Goal: Subscribe to service/newsletter

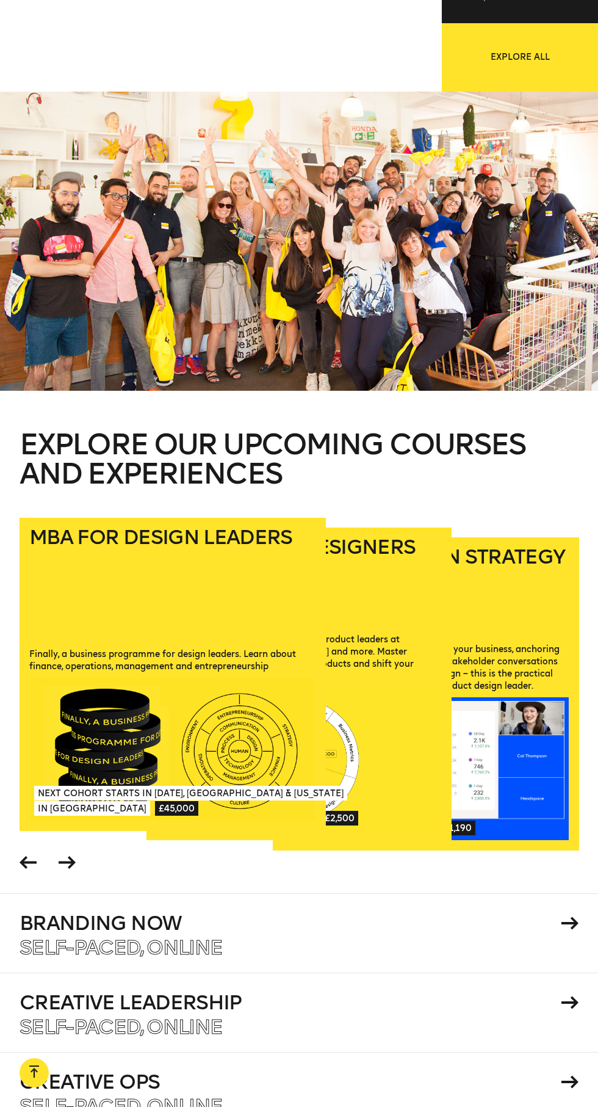
scroll to position [1775, 0]
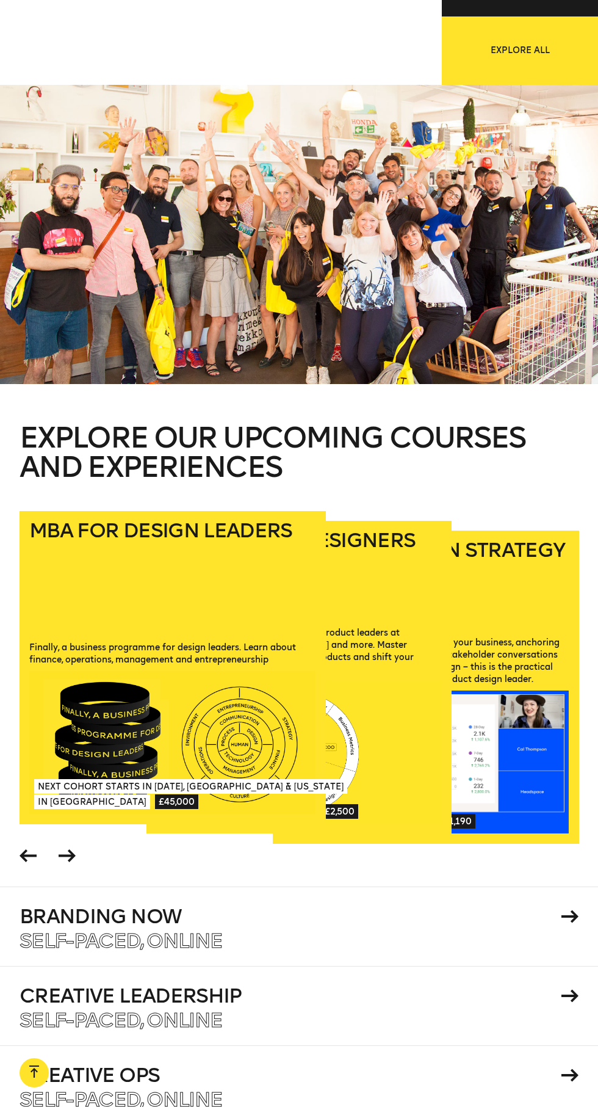
click at [76, 872] on span at bounding box center [67, 857] width 23 height 29
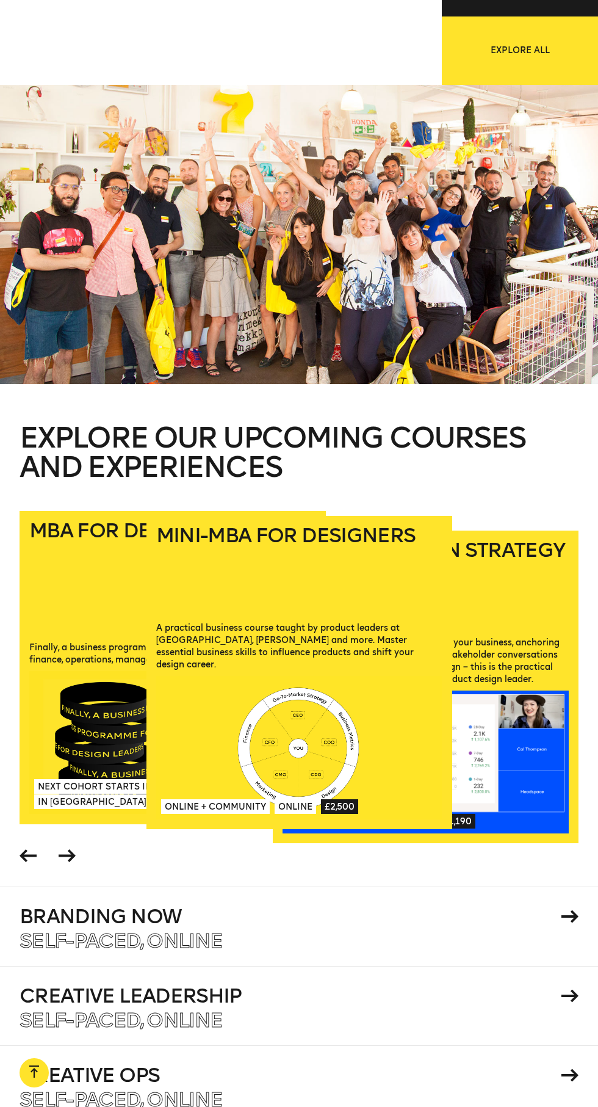
click at [73, 862] on icon at bounding box center [67, 855] width 17 height 13
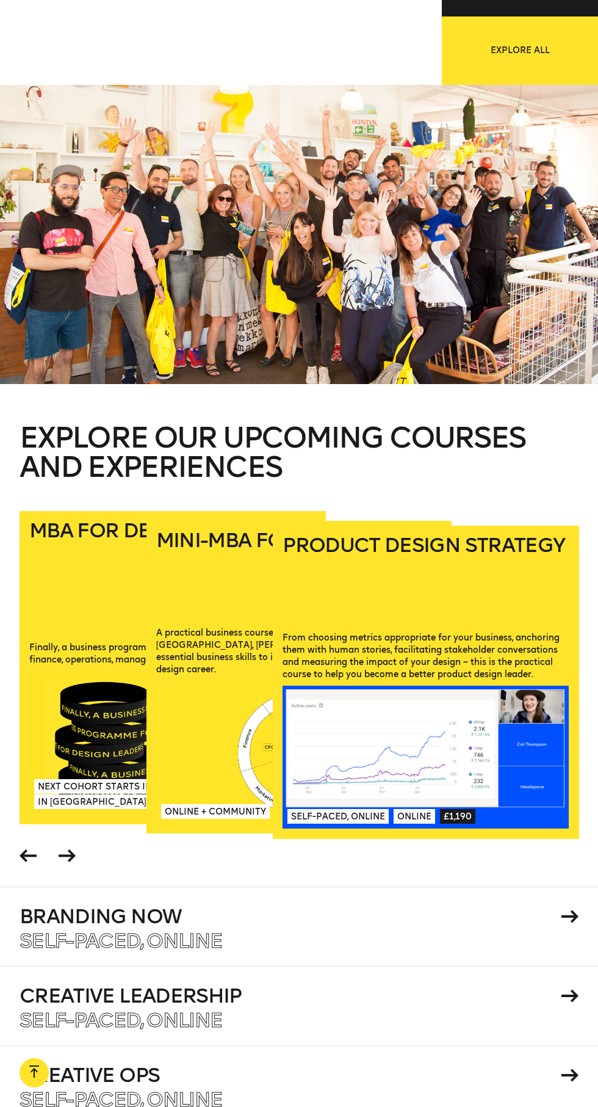
click at [76, 872] on span at bounding box center [67, 857] width 23 height 29
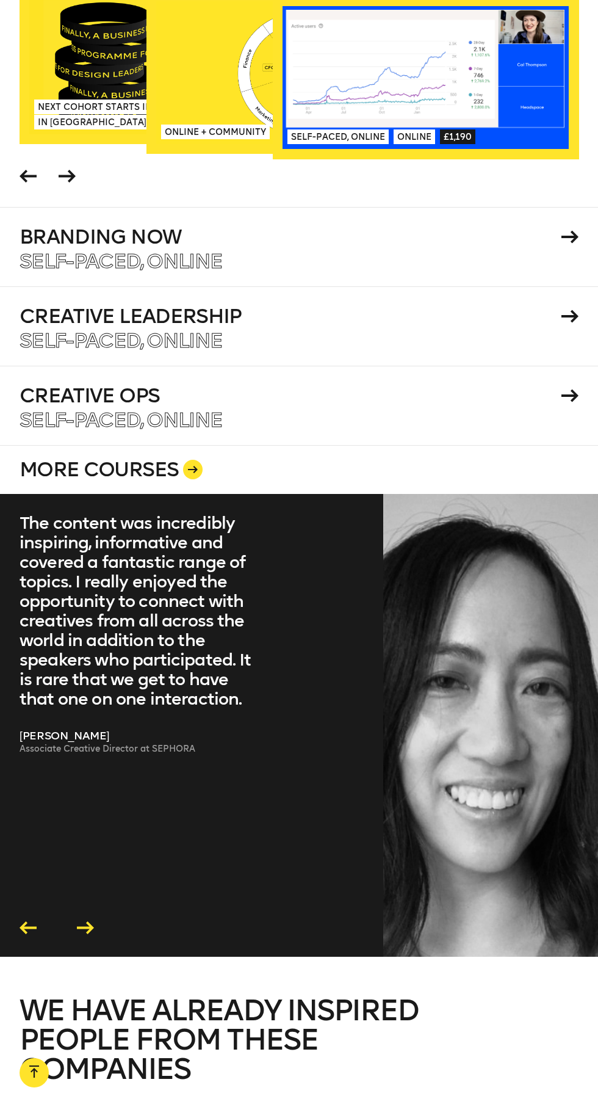
scroll to position [2288, 0]
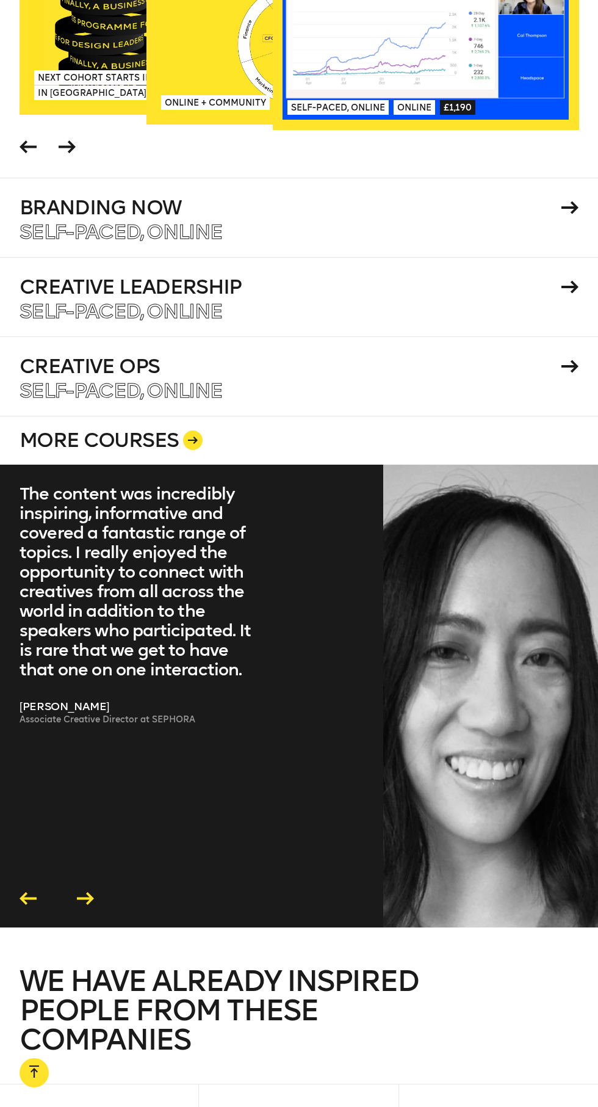
click at [104, 927] on div "The content was incredibly inspiring, informative and covered a fantastic range…" at bounding box center [299, 696] width 598 height 463
click at [97, 927] on div "The content was incredibly inspiring, informative and covered a fantastic range…" at bounding box center [299, 696] width 598 height 463
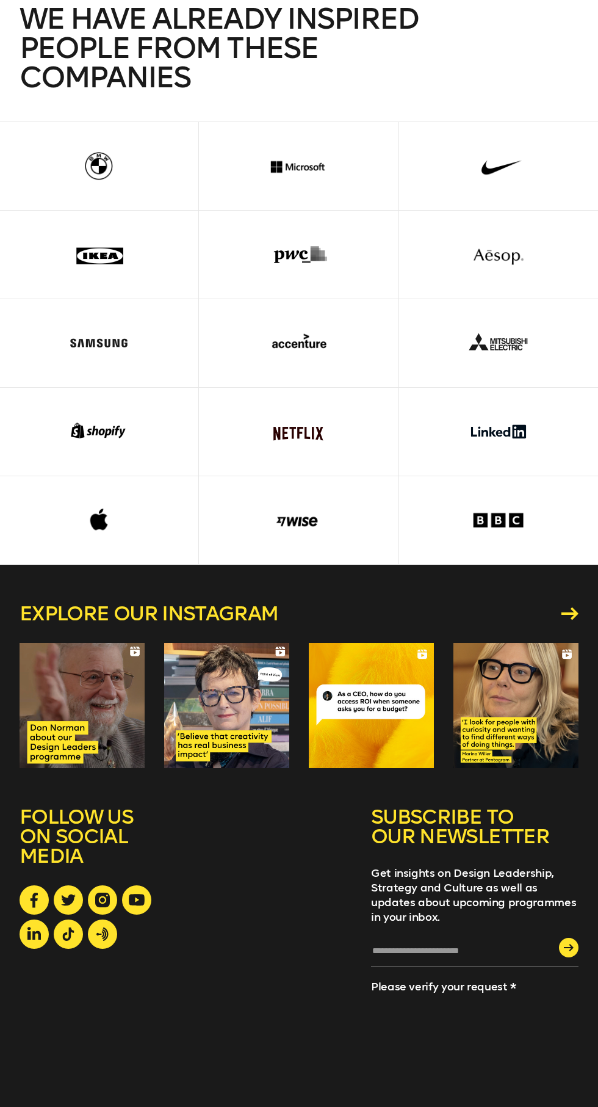
scroll to position [3283, 0]
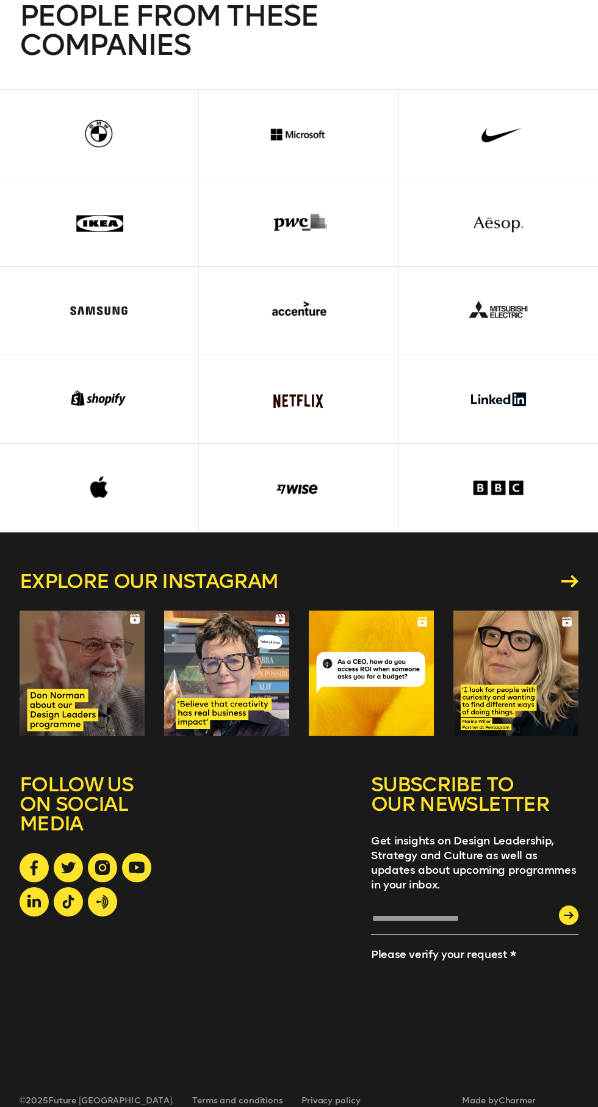
click at [466, 935] on input "text" at bounding box center [475, 923] width 208 height 23
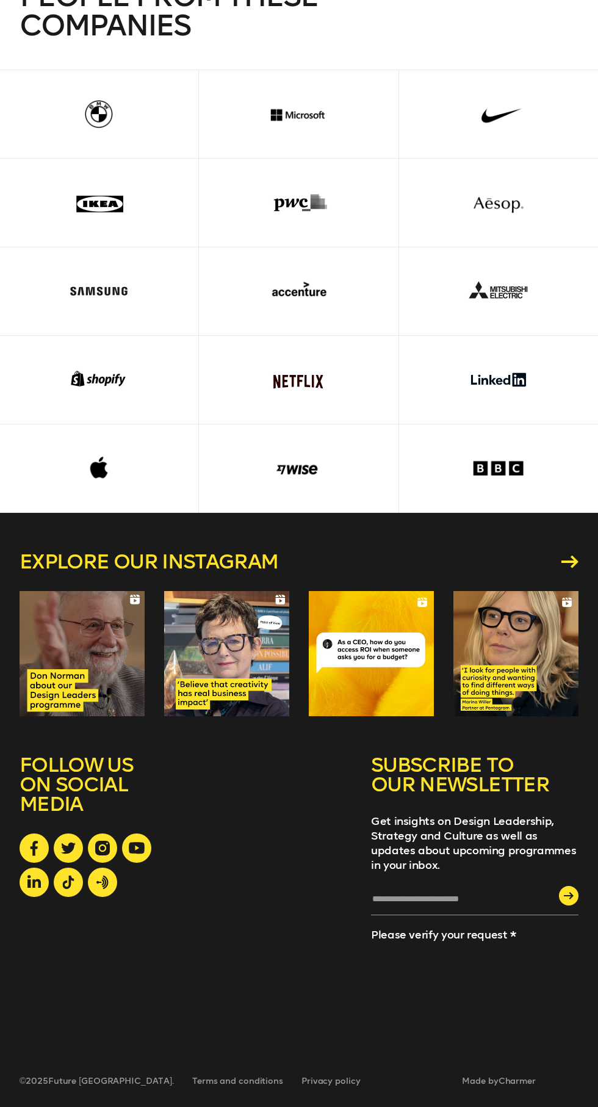
scroll to position [3376, 0]
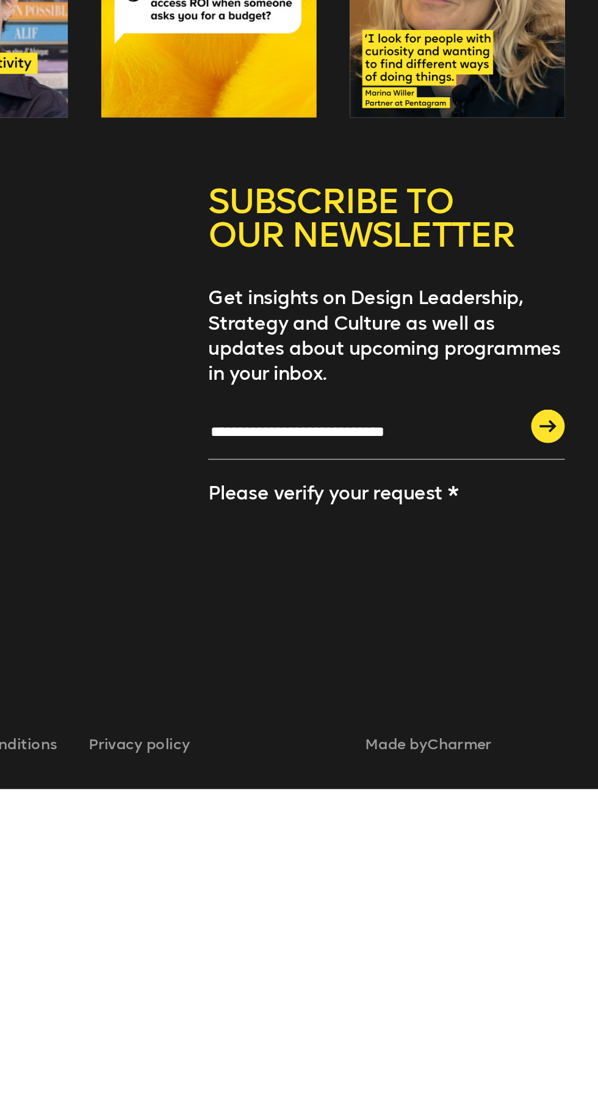
type input "**********"
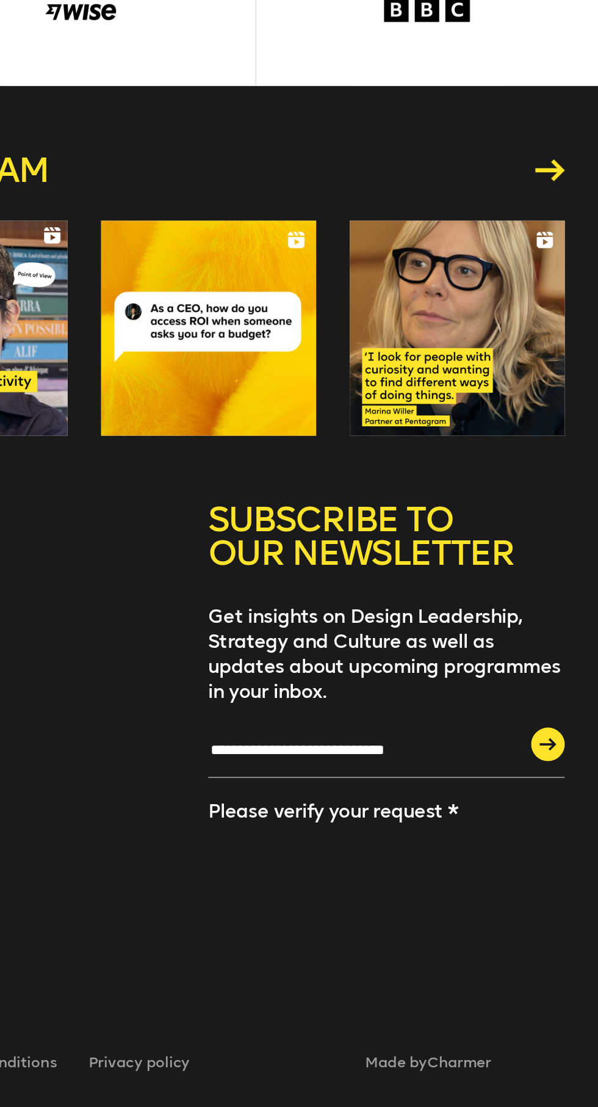
click at [569, 894] on icon "submit" at bounding box center [569, 895] width 10 height 7
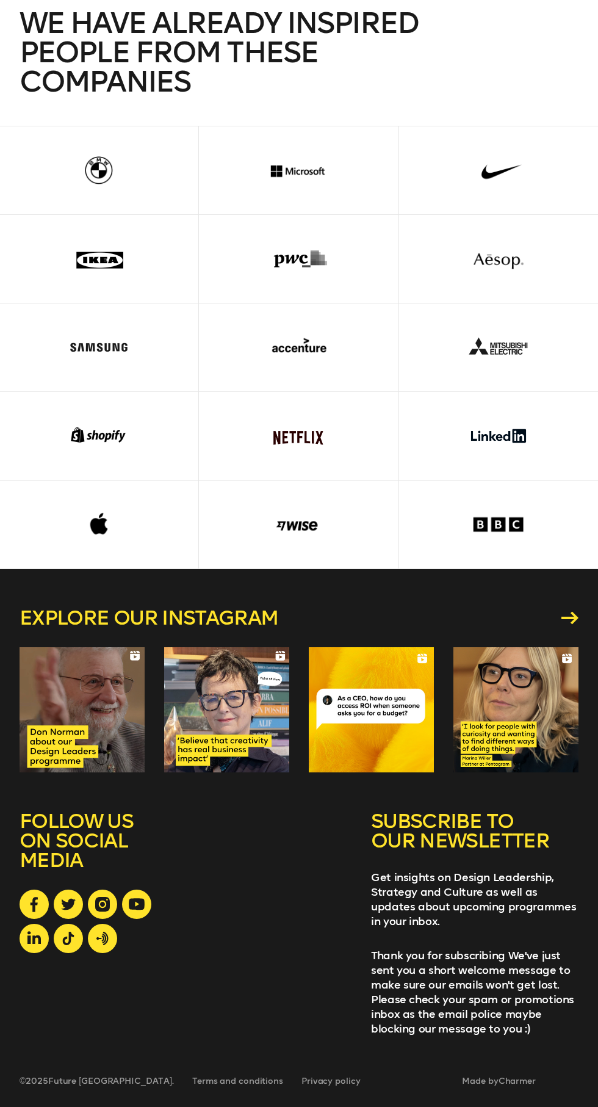
scroll to position [3285, 0]
click at [0, 0] on icon at bounding box center [0, 0] width 0 height 0
